Goal: Navigation & Orientation: Find specific page/section

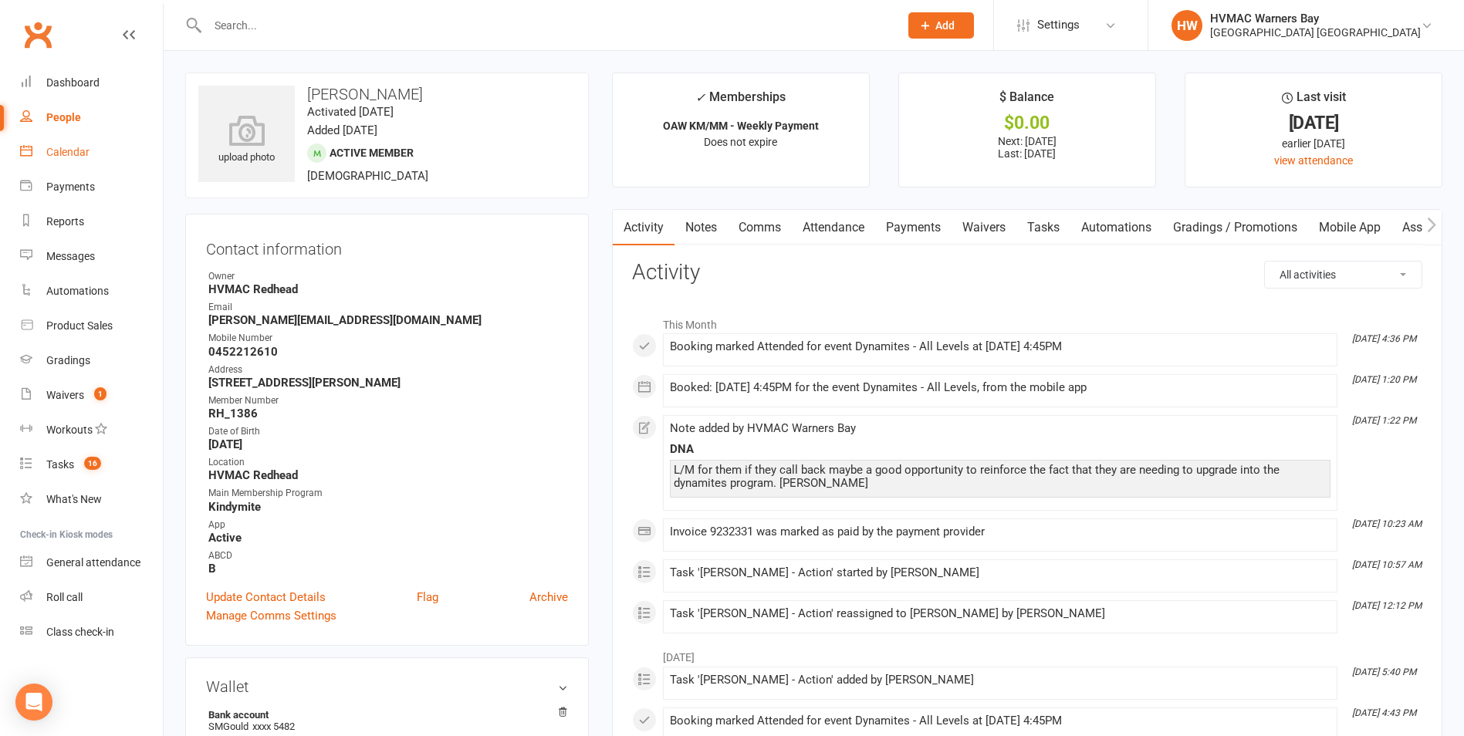
click at [114, 143] on link "Calendar" at bounding box center [91, 152] width 143 height 35
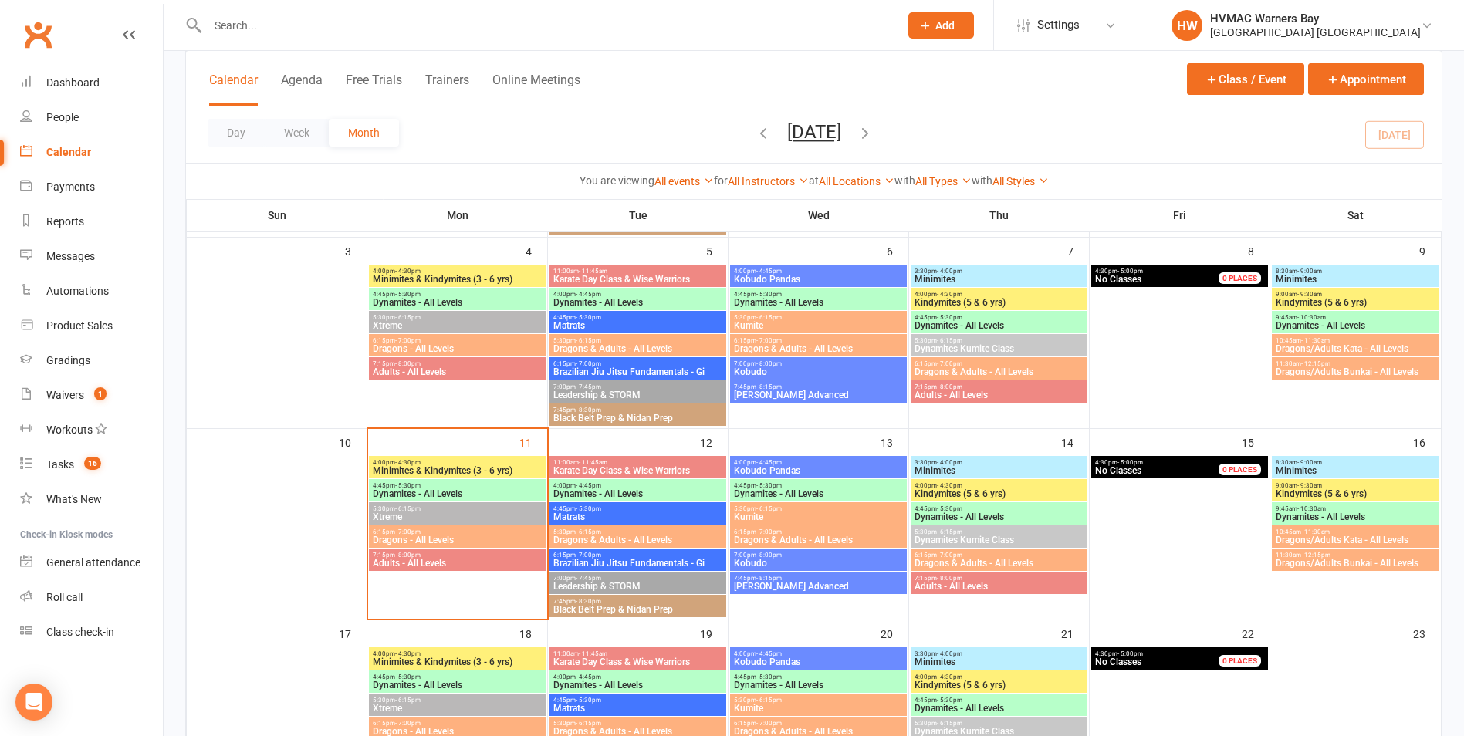
scroll to position [309, 0]
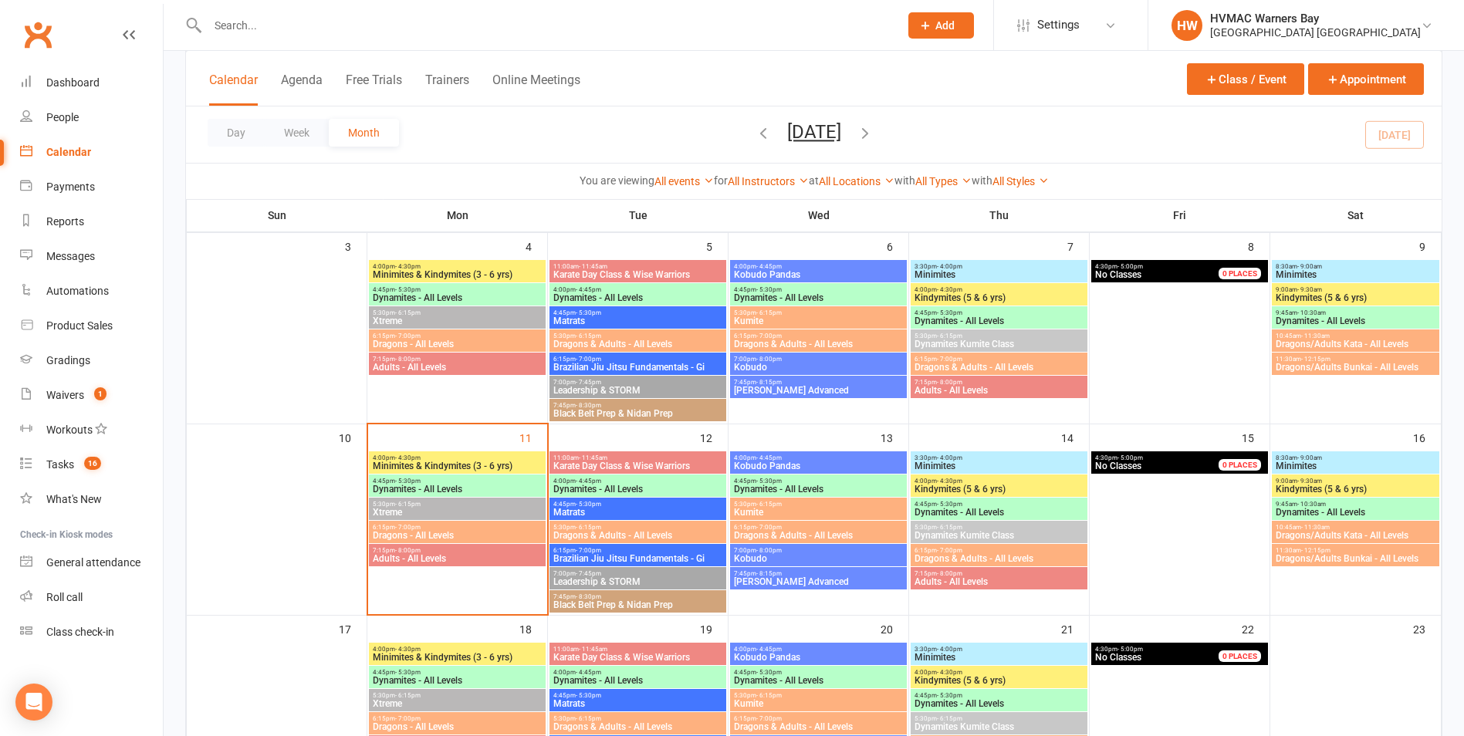
click at [482, 486] on span "Dynamites - All Levels" at bounding box center [457, 489] width 171 height 9
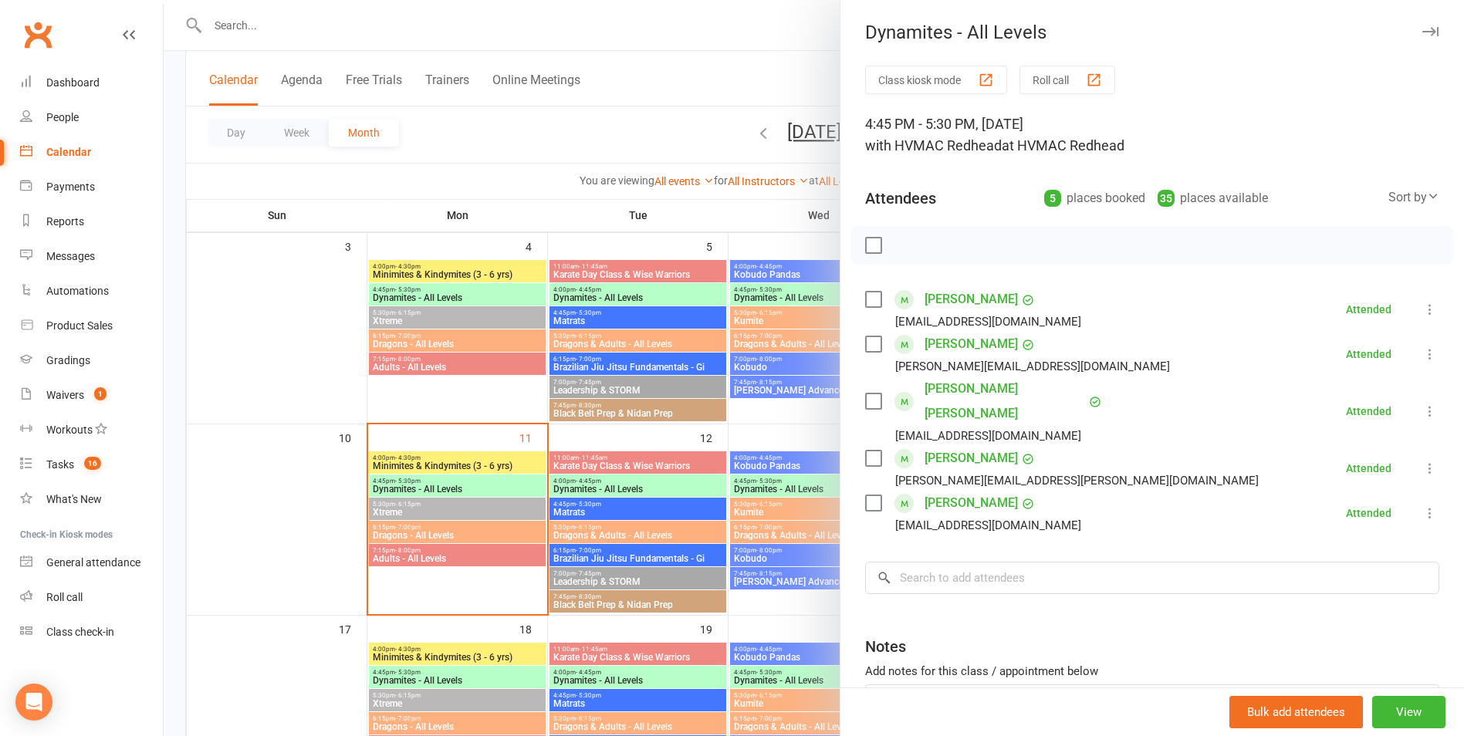
click at [482, 486] on div at bounding box center [814, 368] width 1300 height 736
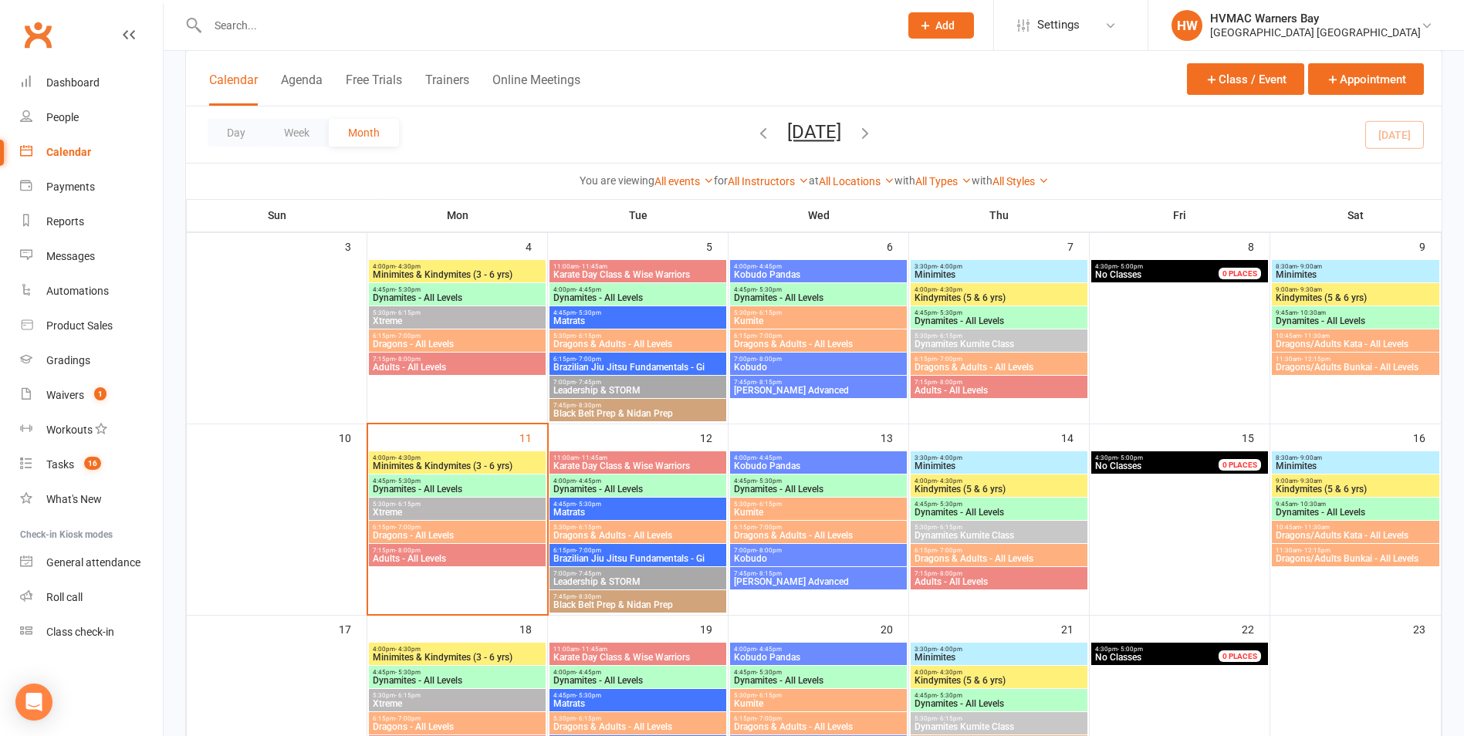
click at [484, 512] on span "Xtreme" at bounding box center [457, 512] width 171 height 9
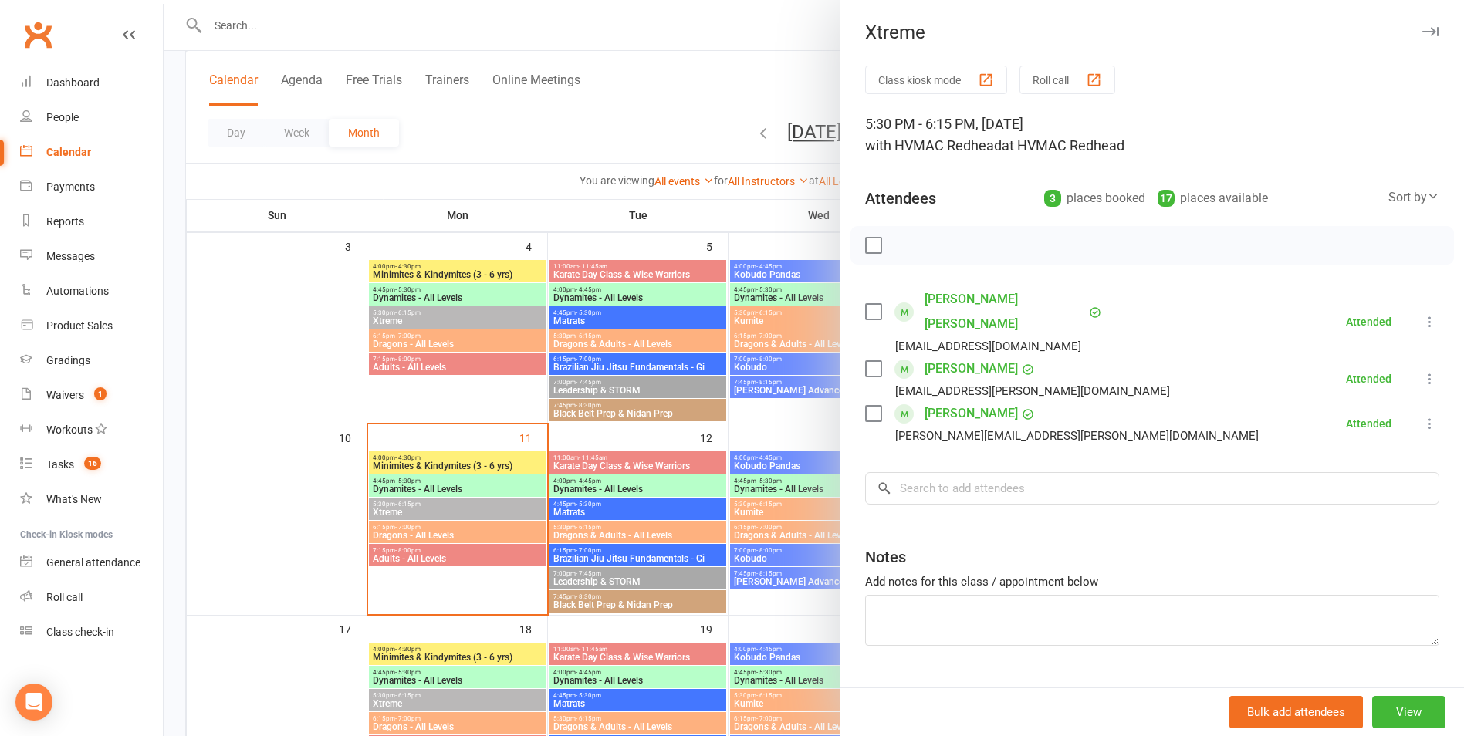
click at [490, 507] on div at bounding box center [814, 368] width 1300 height 736
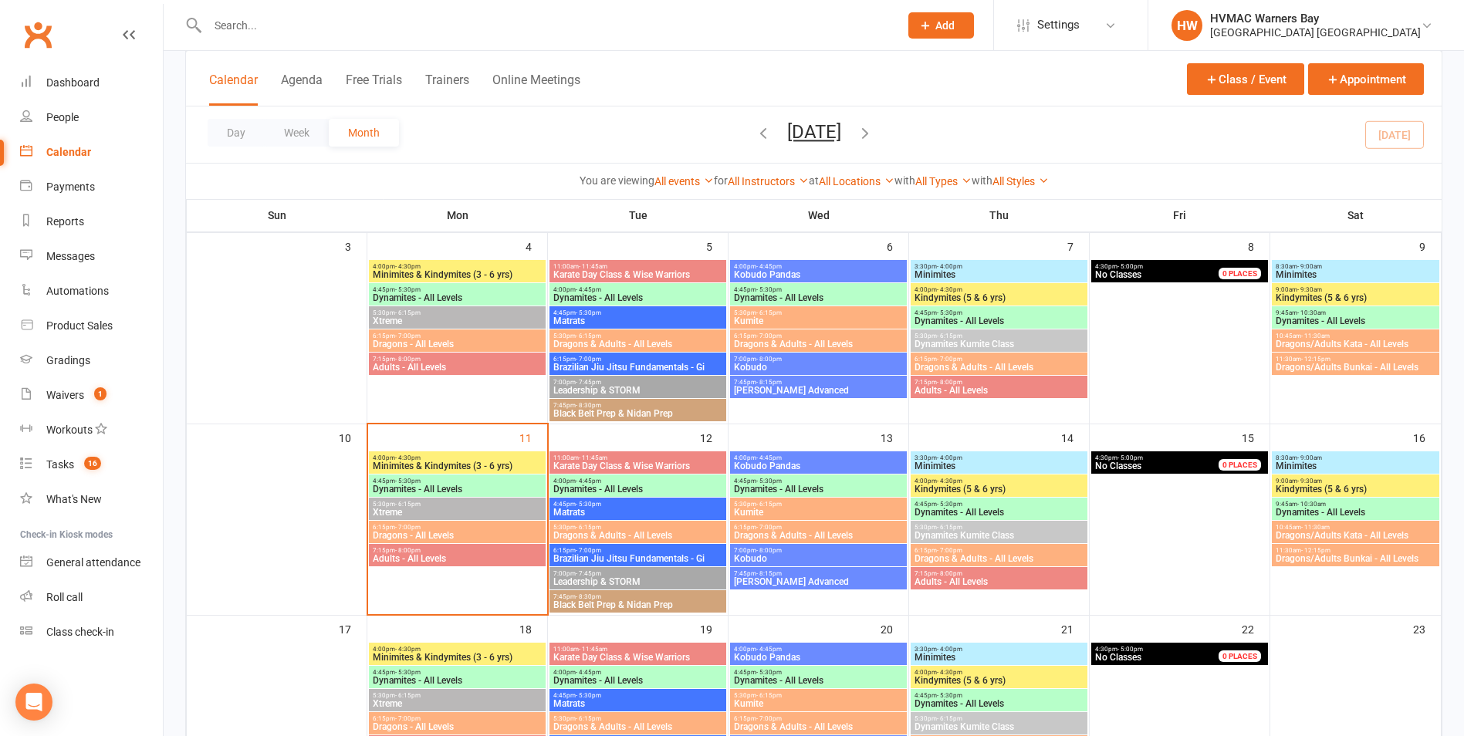
click at [514, 566] on div "7:15pm - 8:00pm Adults - All Levels" at bounding box center [457, 555] width 177 height 22
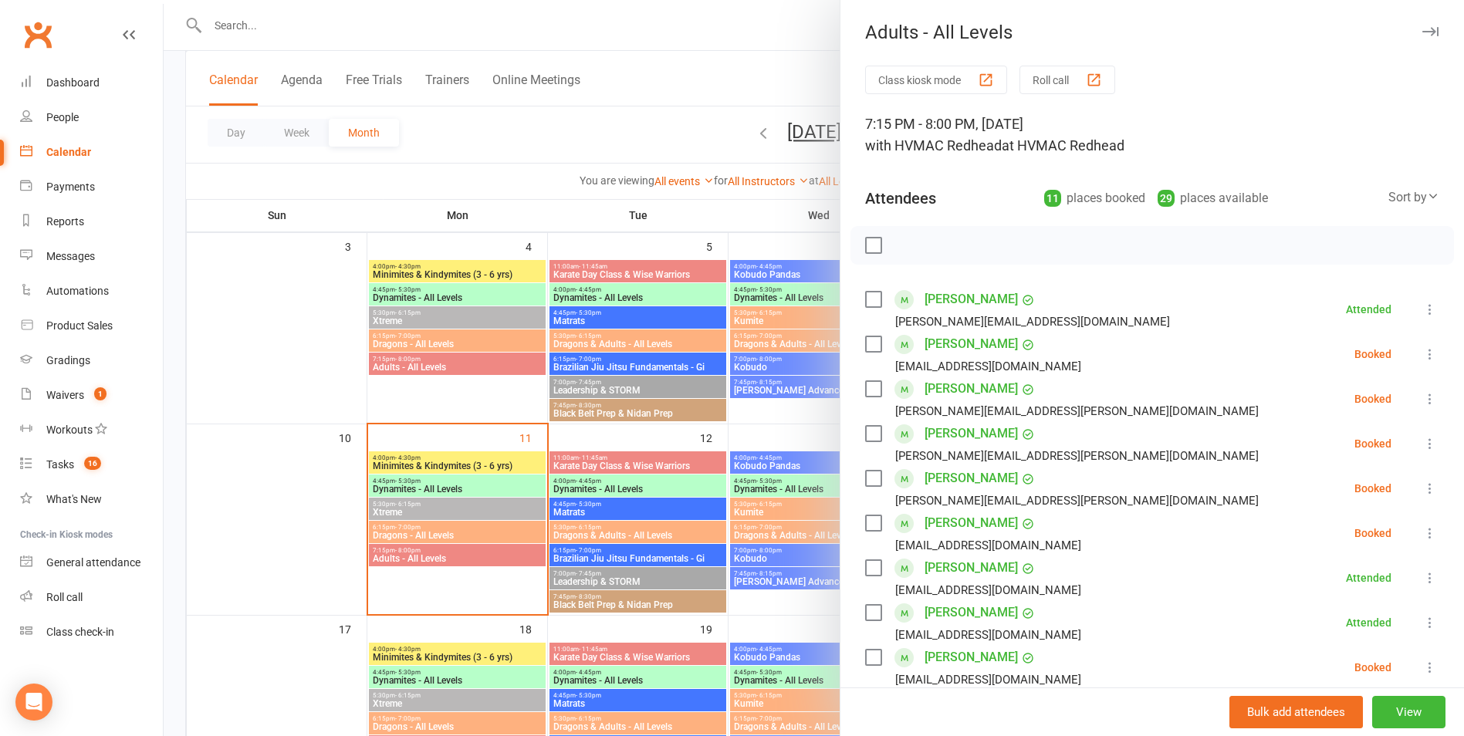
click at [515, 565] on div at bounding box center [814, 368] width 1300 height 736
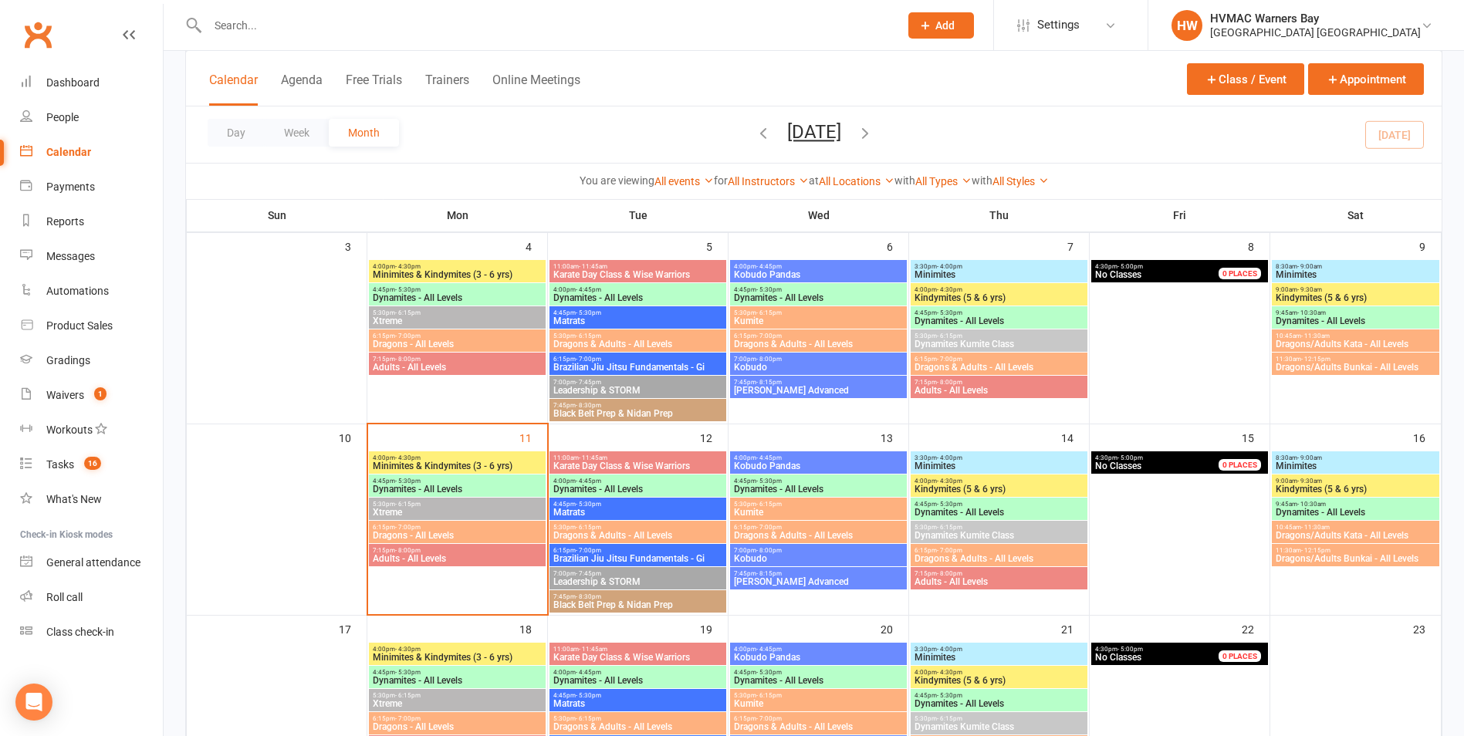
click at [492, 531] on span "Dragons - All Levels" at bounding box center [457, 535] width 171 height 9
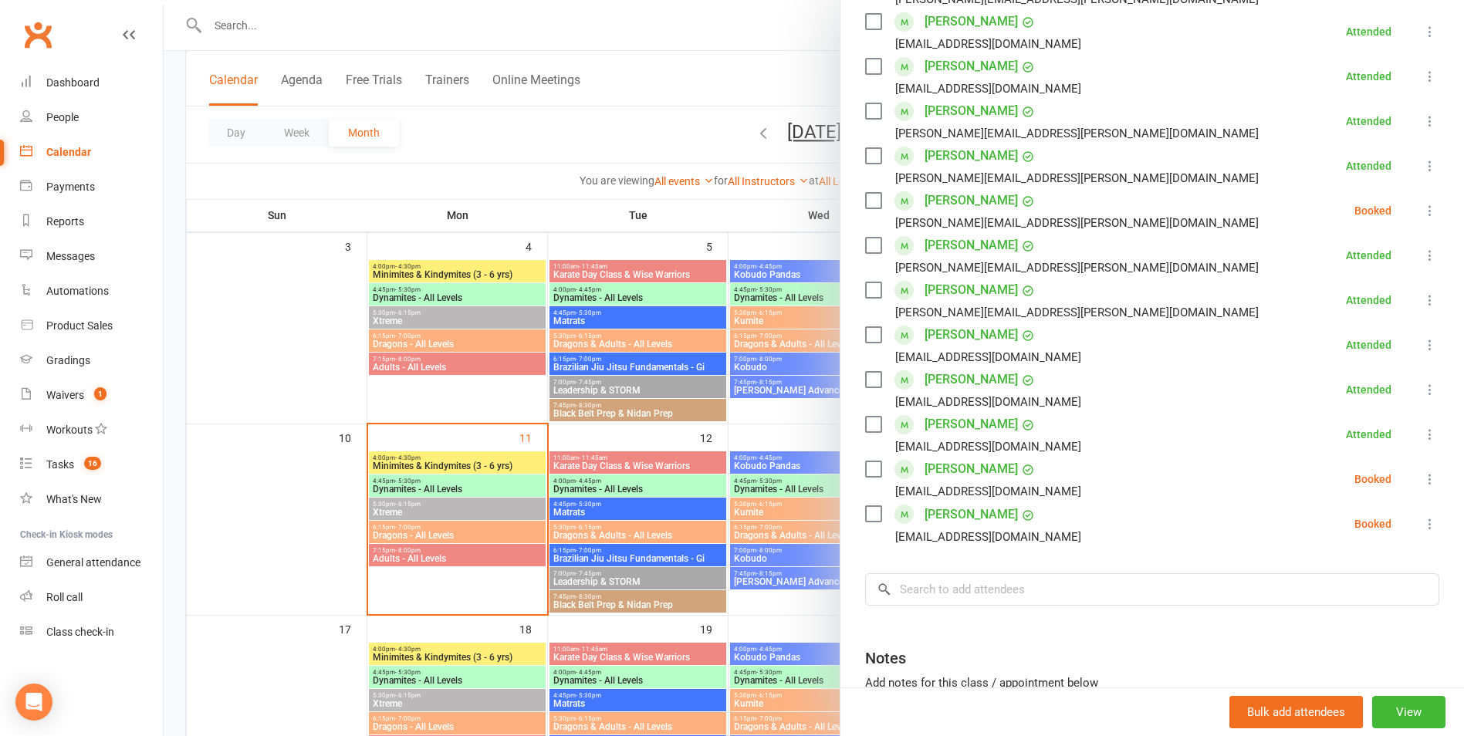
scroll to position [463, 0]
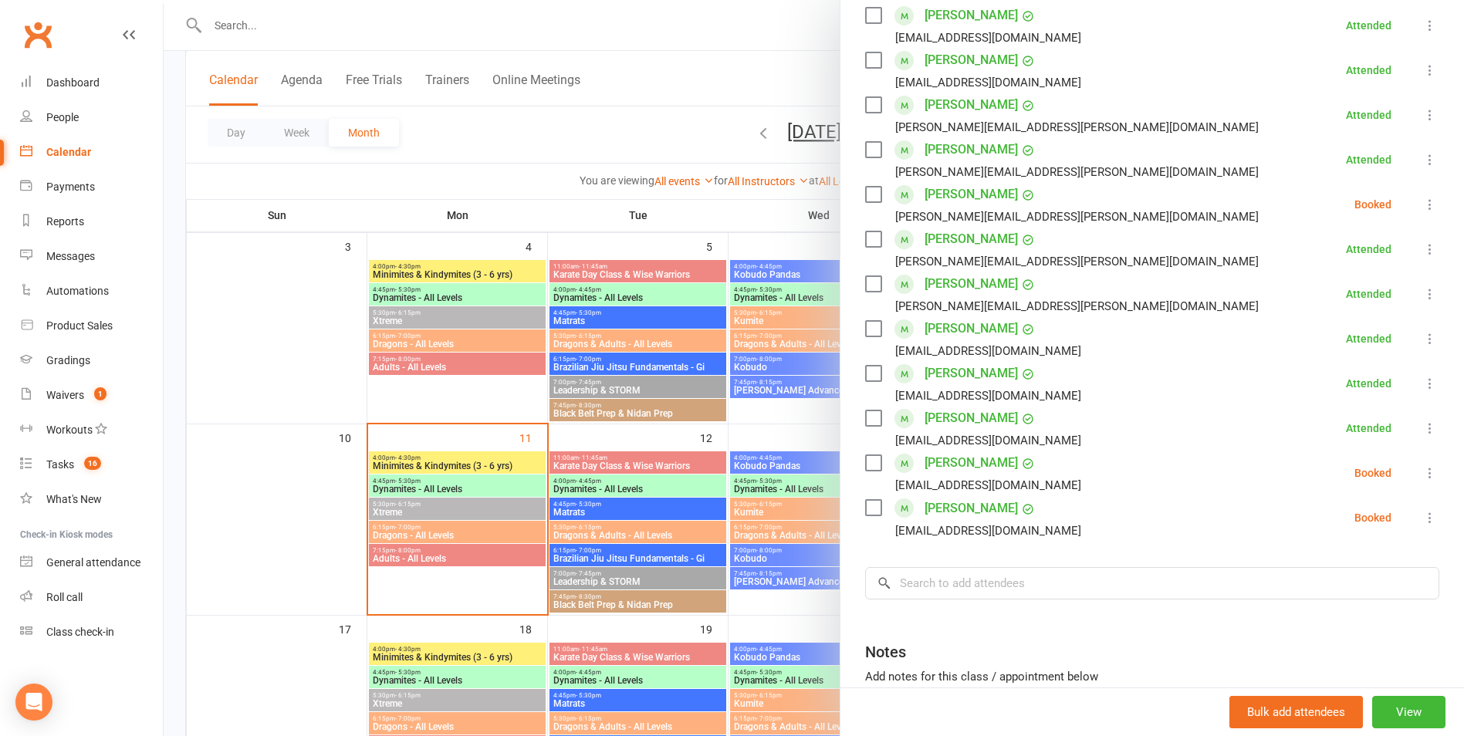
click at [730, 549] on div at bounding box center [814, 368] width 1300 height 736
